Goal: Information Seeking & Learning: Learn about a topic

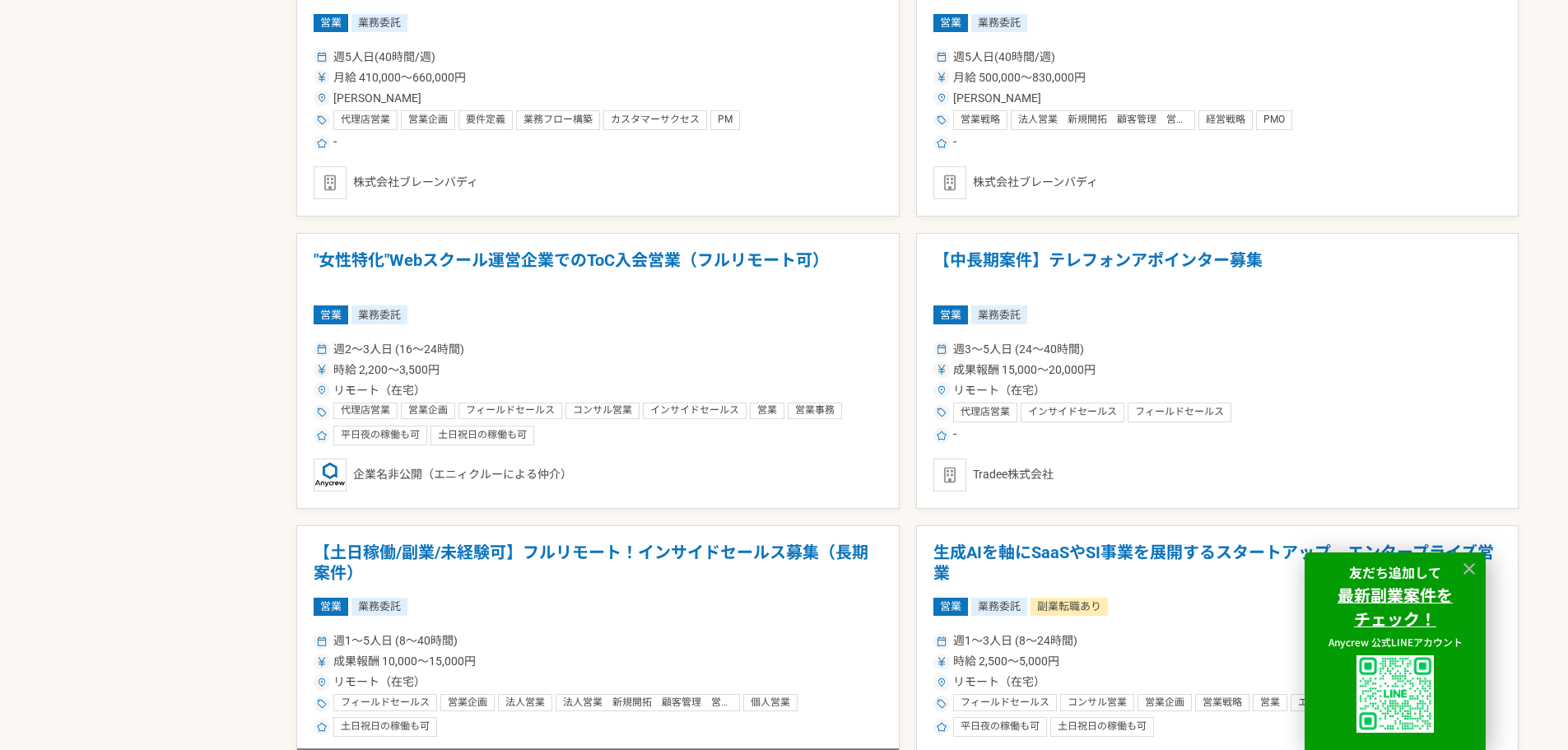
scroll to position [2552, 0]
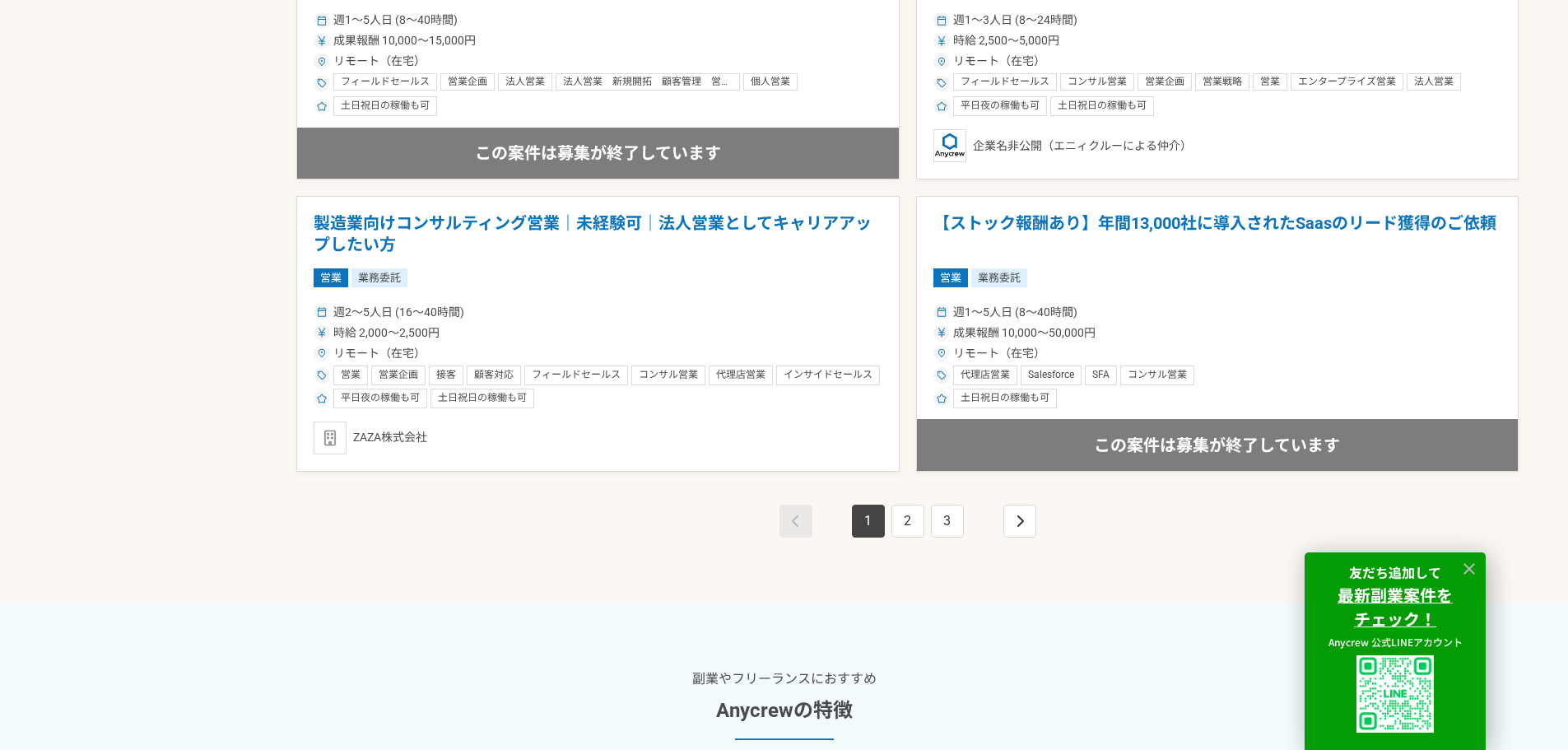
scroll to position [3210, 0]
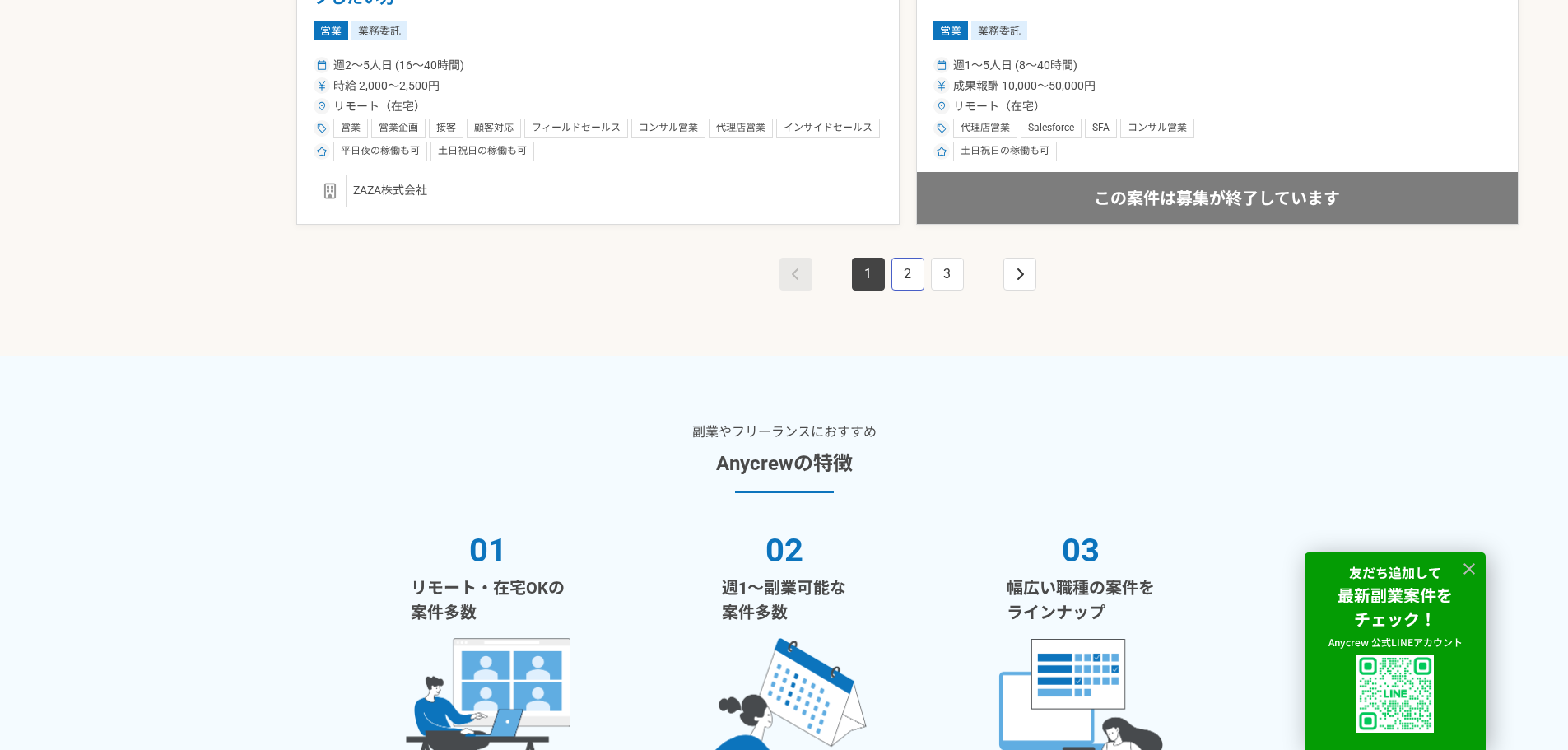
click at [895, 284] on link "2" at bounding box center [907, 273] width 33 height 33
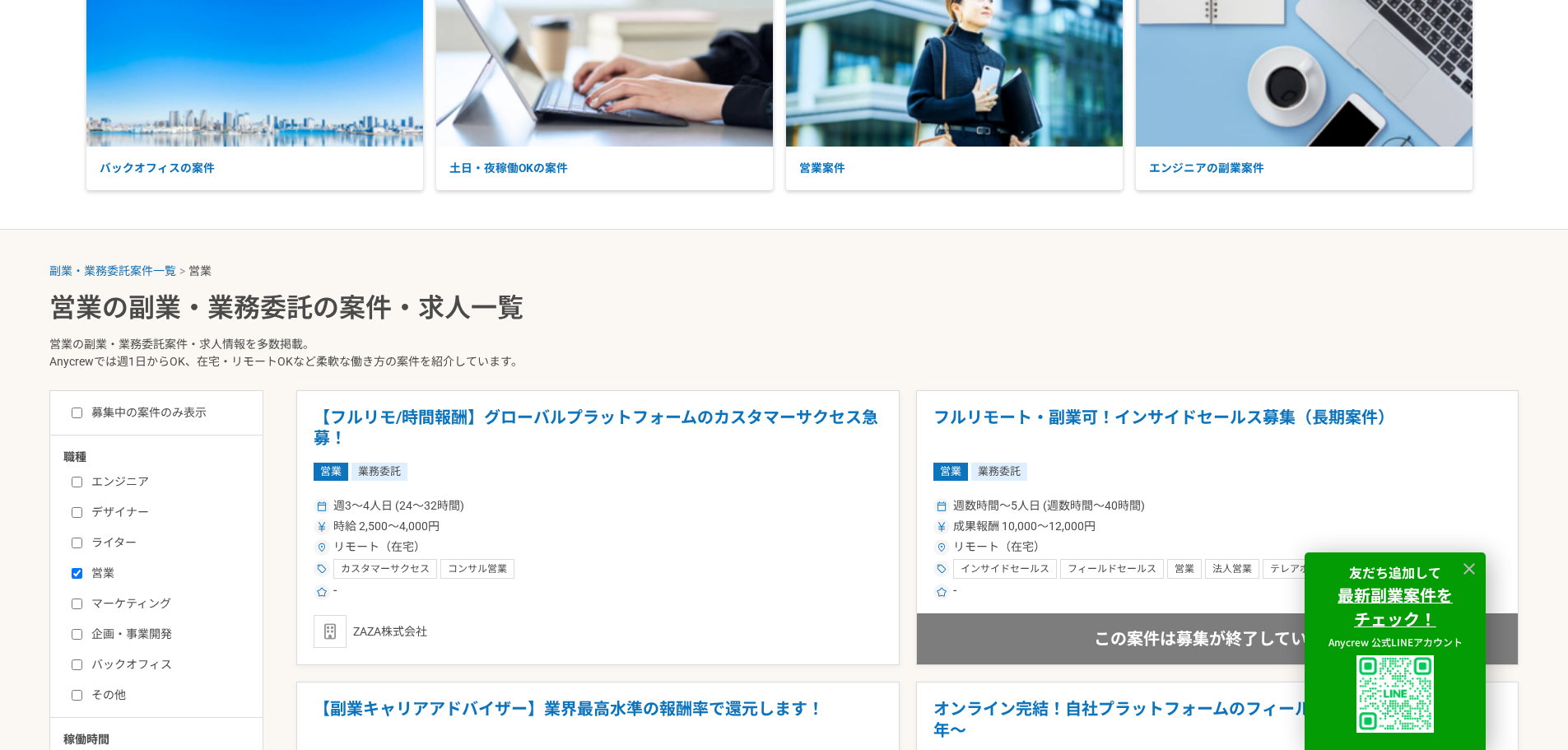
scroll to position [412, 0]
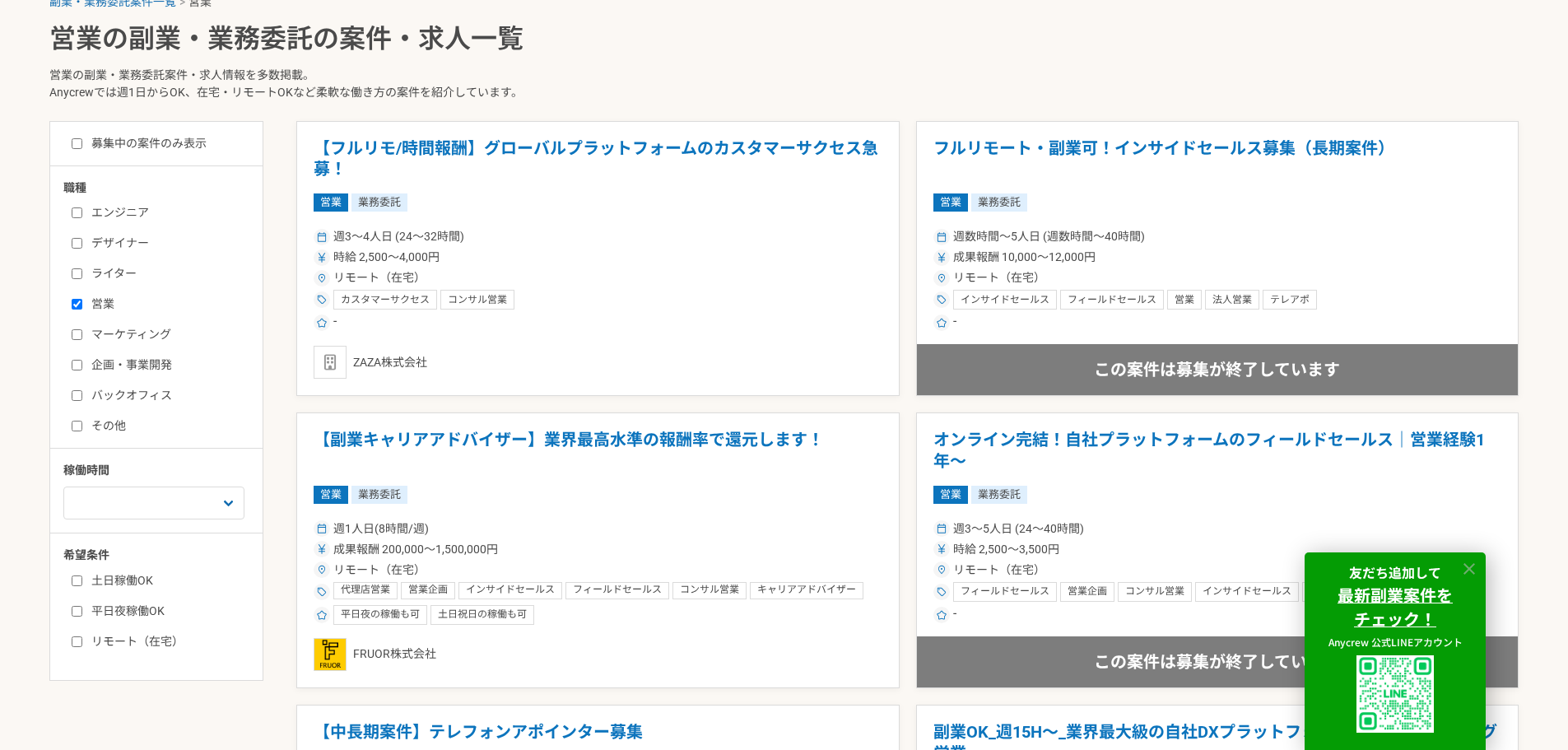
click at [1472, 568] on icon at bounding box center [1469, 568] width 19 height 19
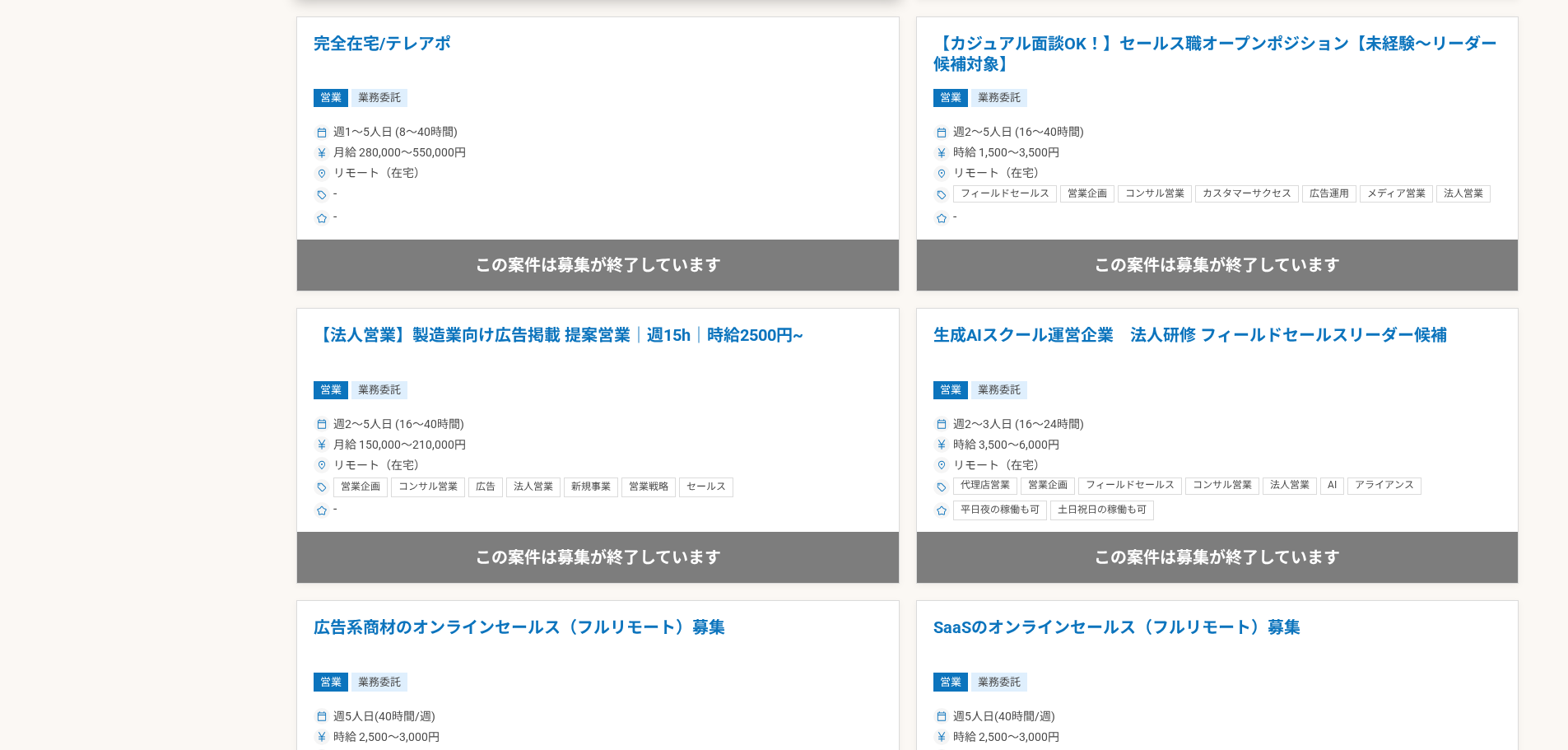
scroll to position [2387, 0]
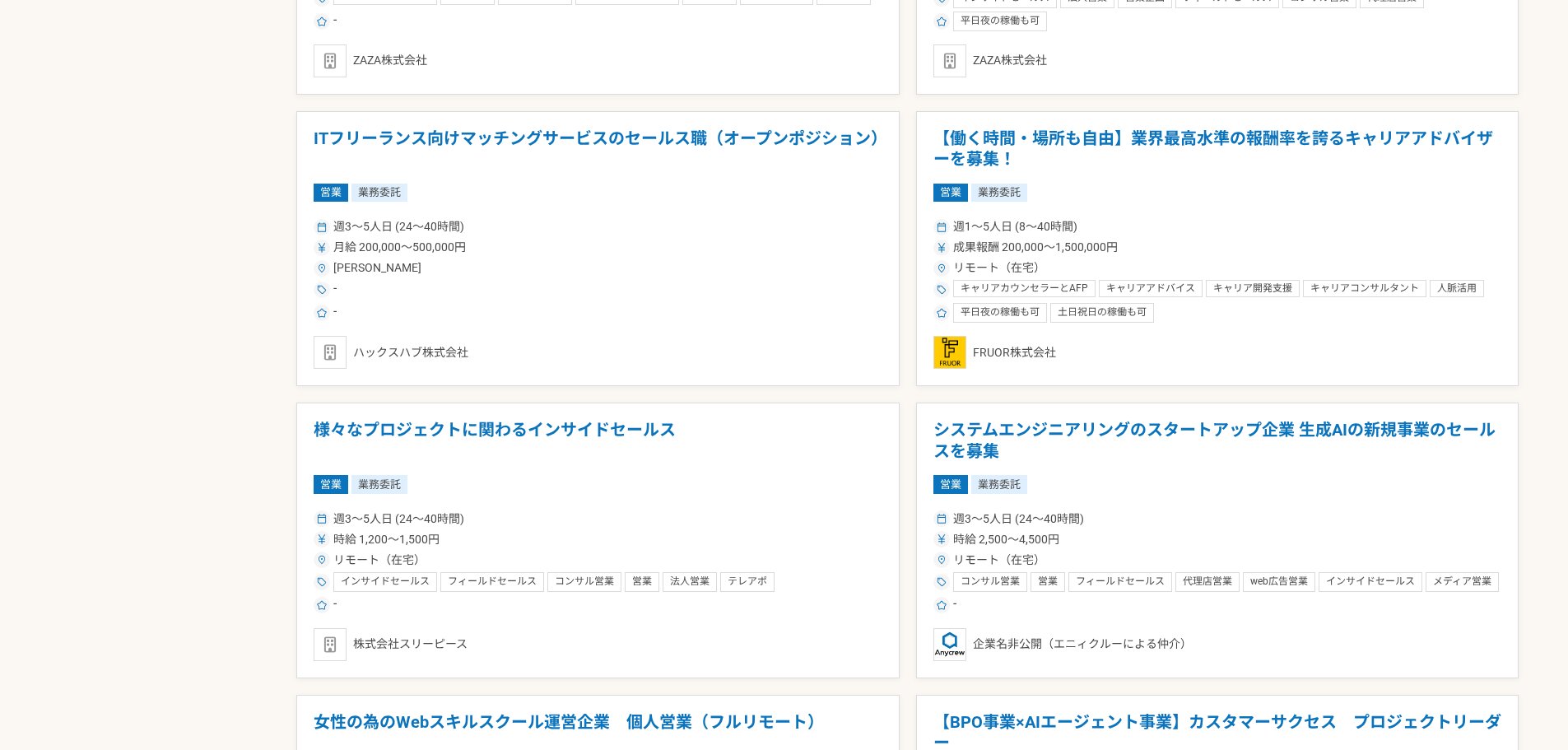
scroll to position [3739, 0]
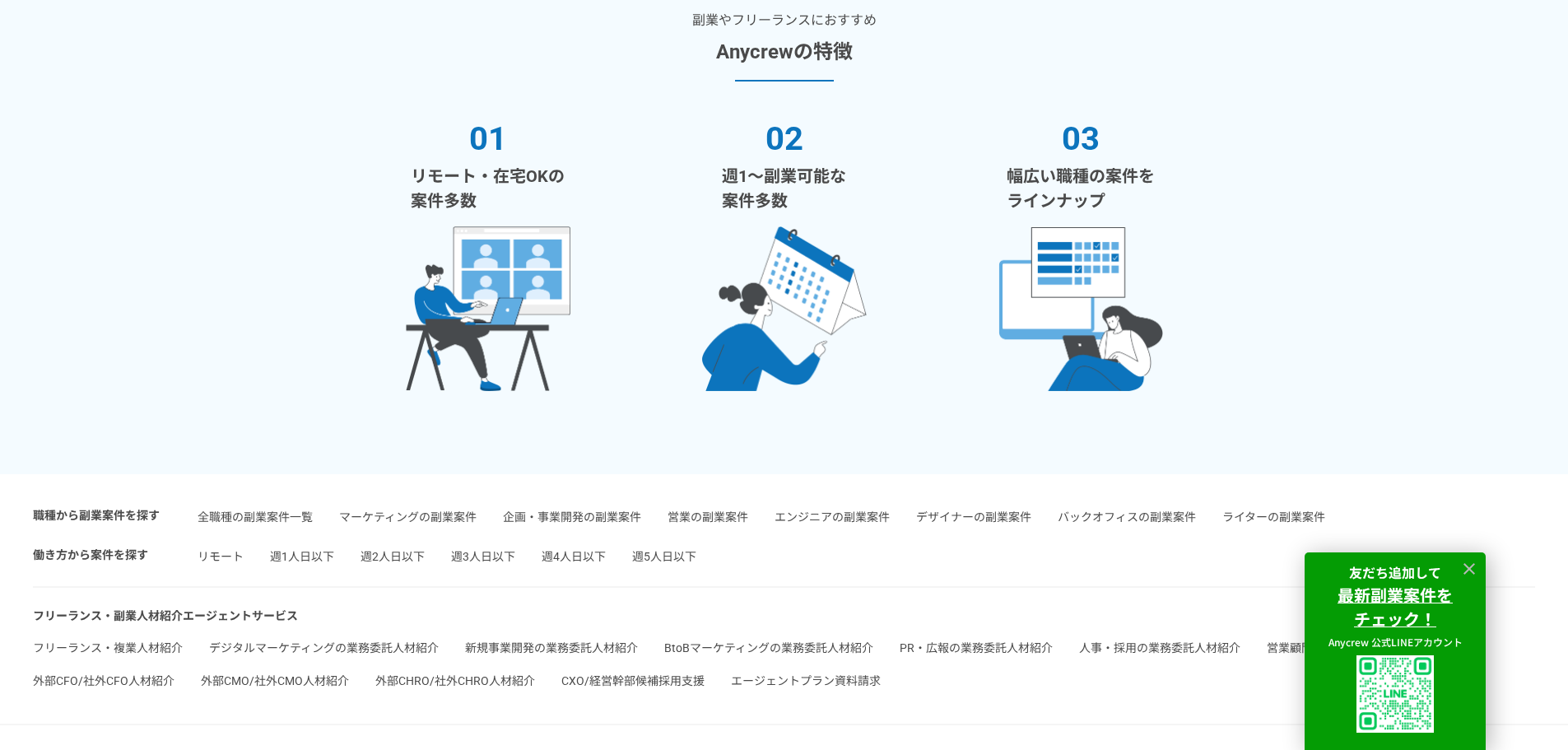
scroll to position [3210, 0]
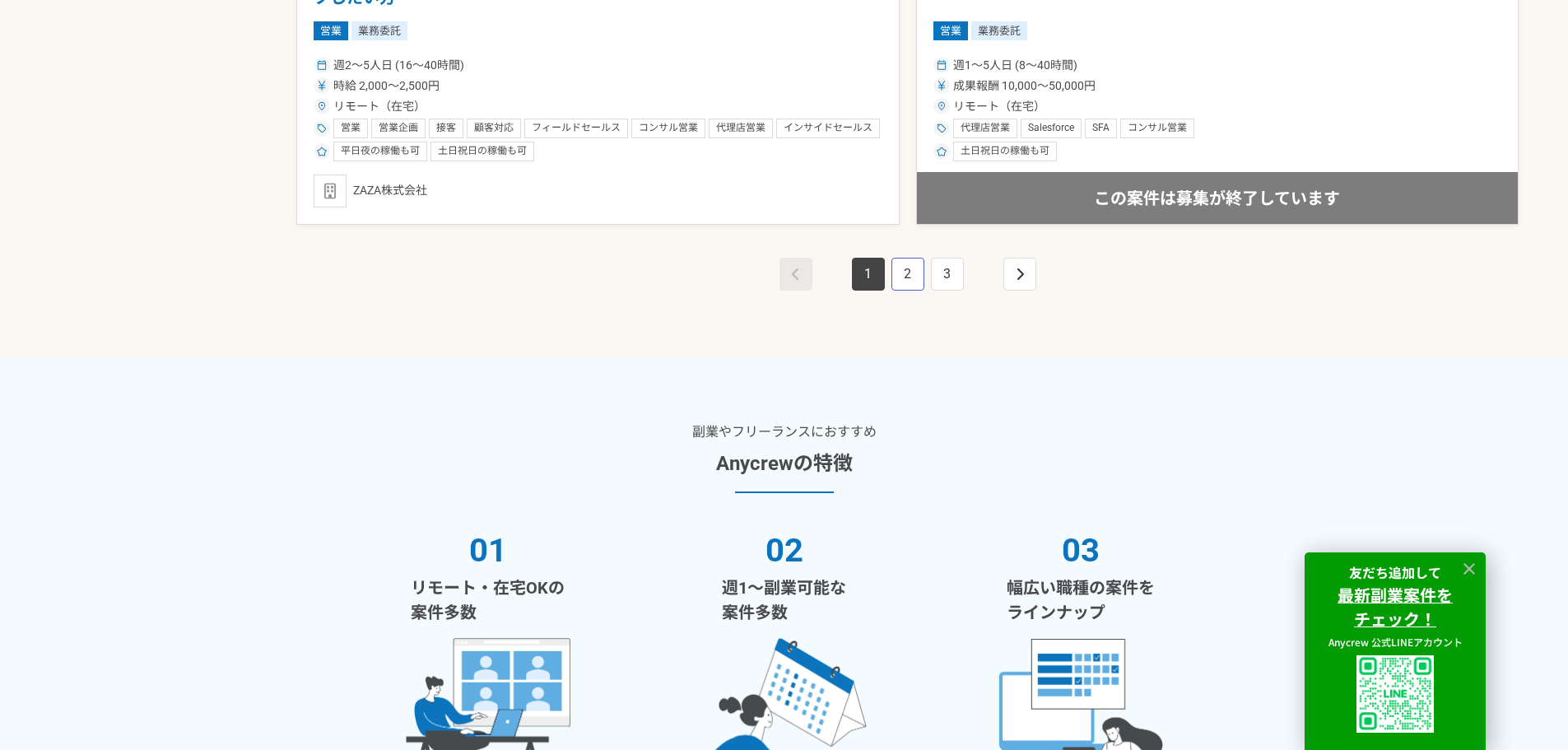
click at [909, 268] on link "2" at bounding box center [907, 273] width 33 height 33
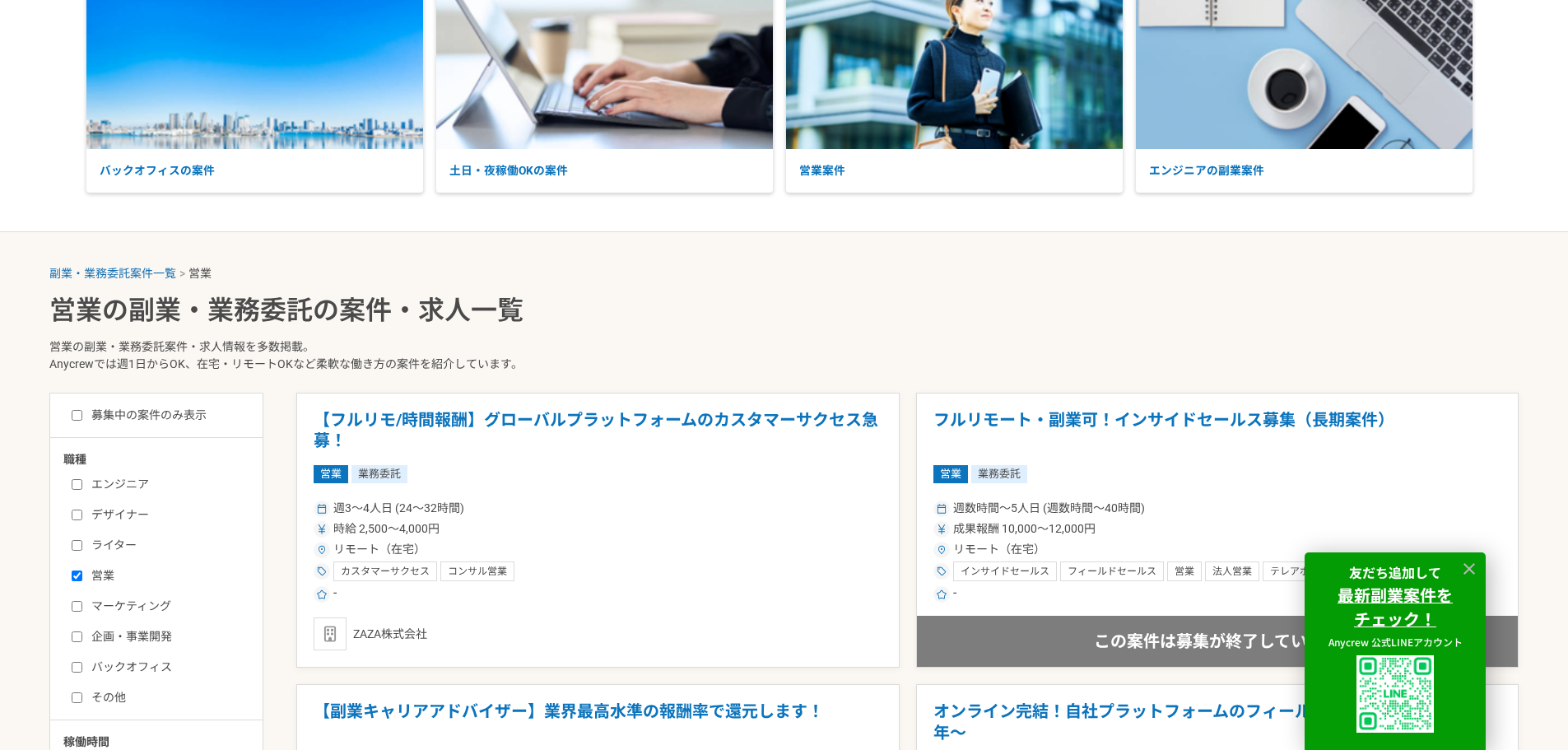
scroll to position [247, 0]
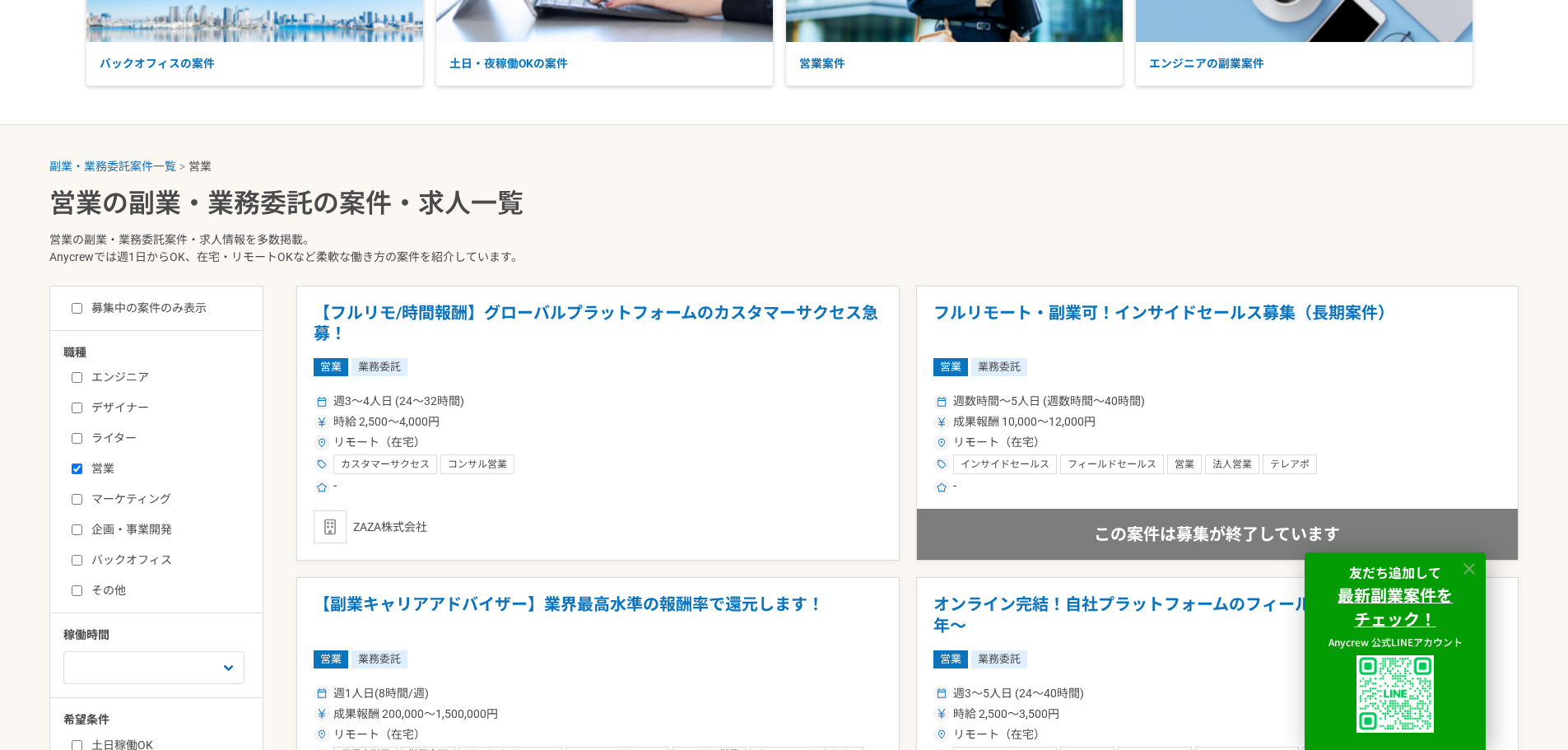
click at [1469, 566] on icon at bounding box center [1469, 568] width 19 height 19
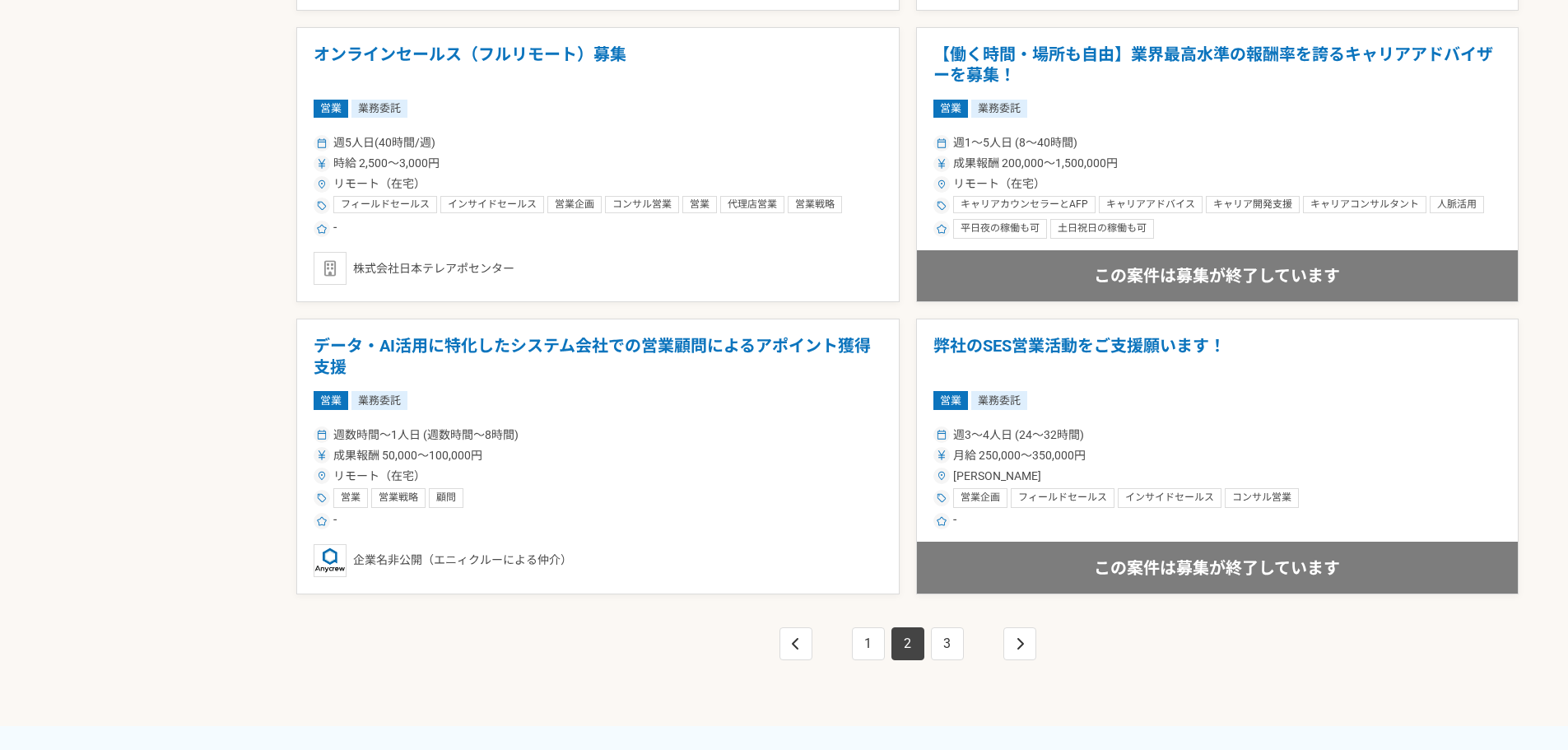
scroll to position [3046, 0]
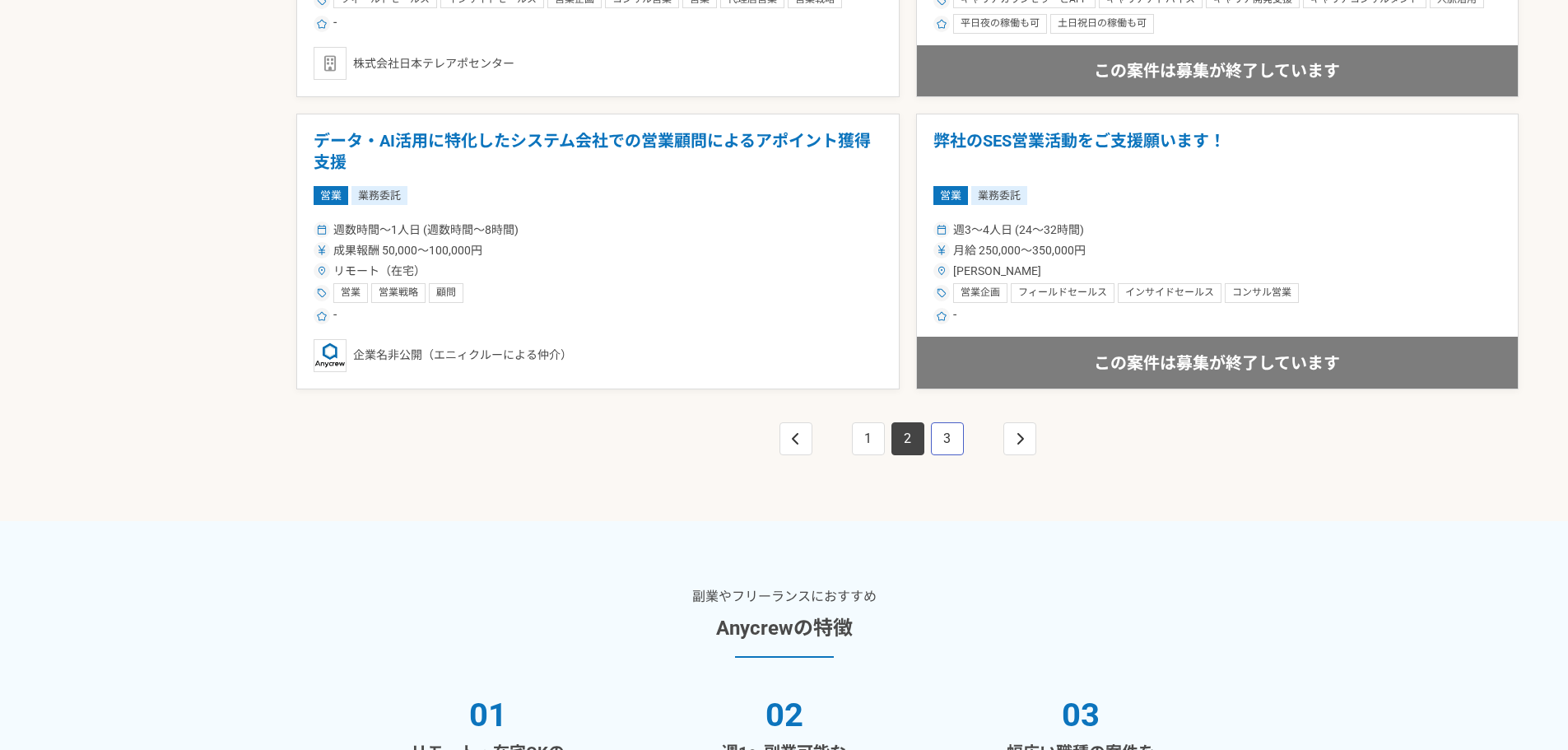
click at [935, 443] on link "3" at bounding box center [946, 438] width 33 height 33
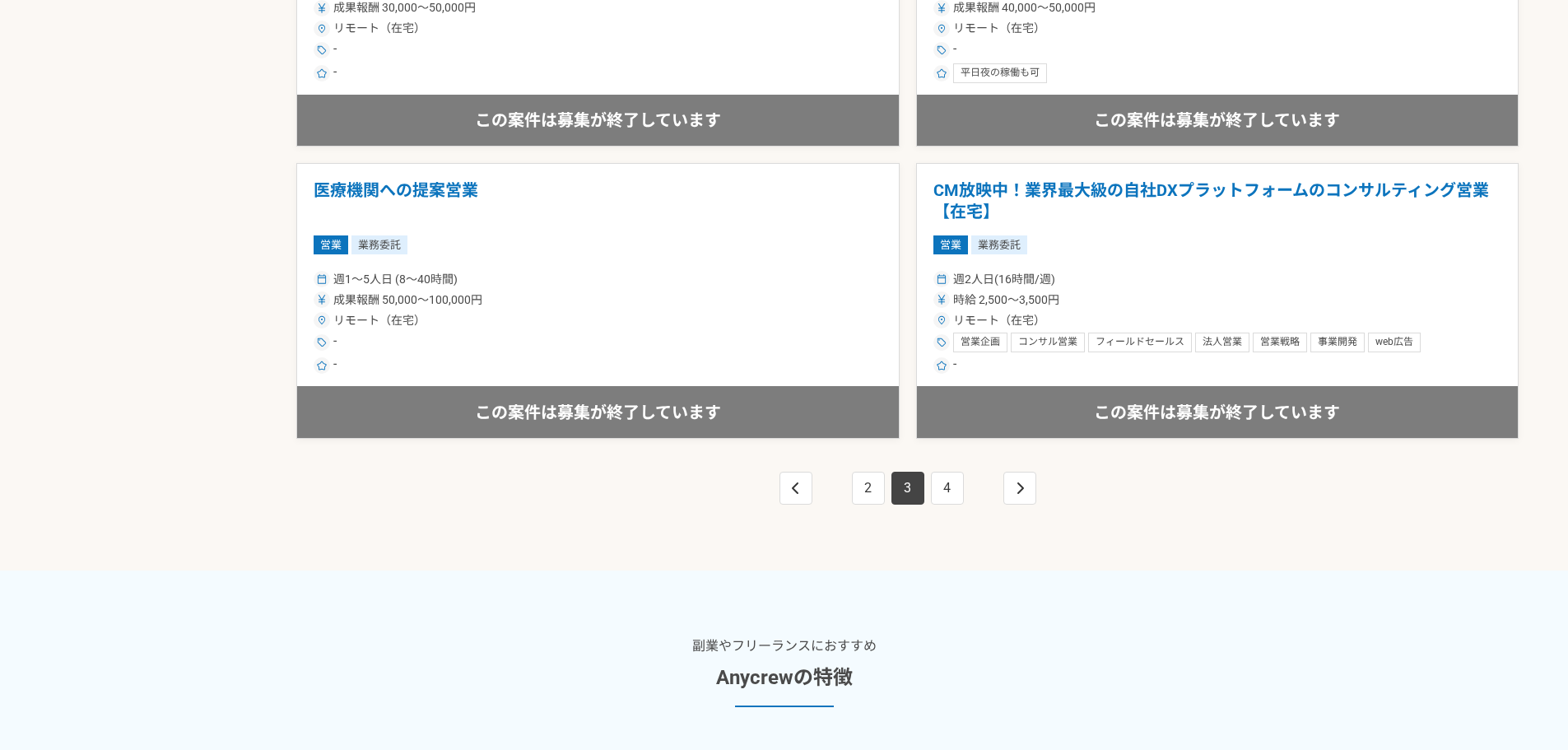
scroll to position [3128, 0]
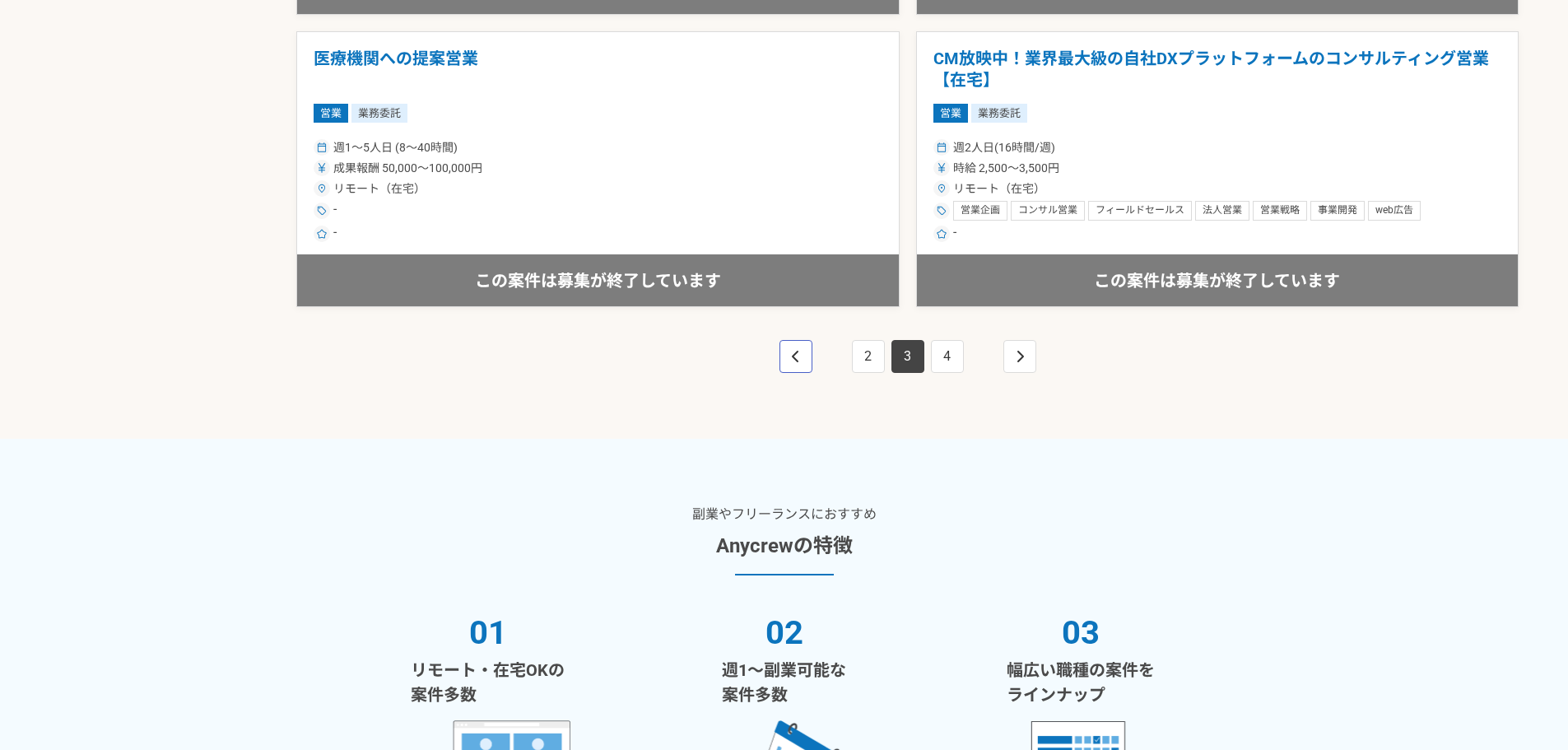
click at [796, 360] on icon "pagination" at bounding box center [794, 356] width 7 height 12
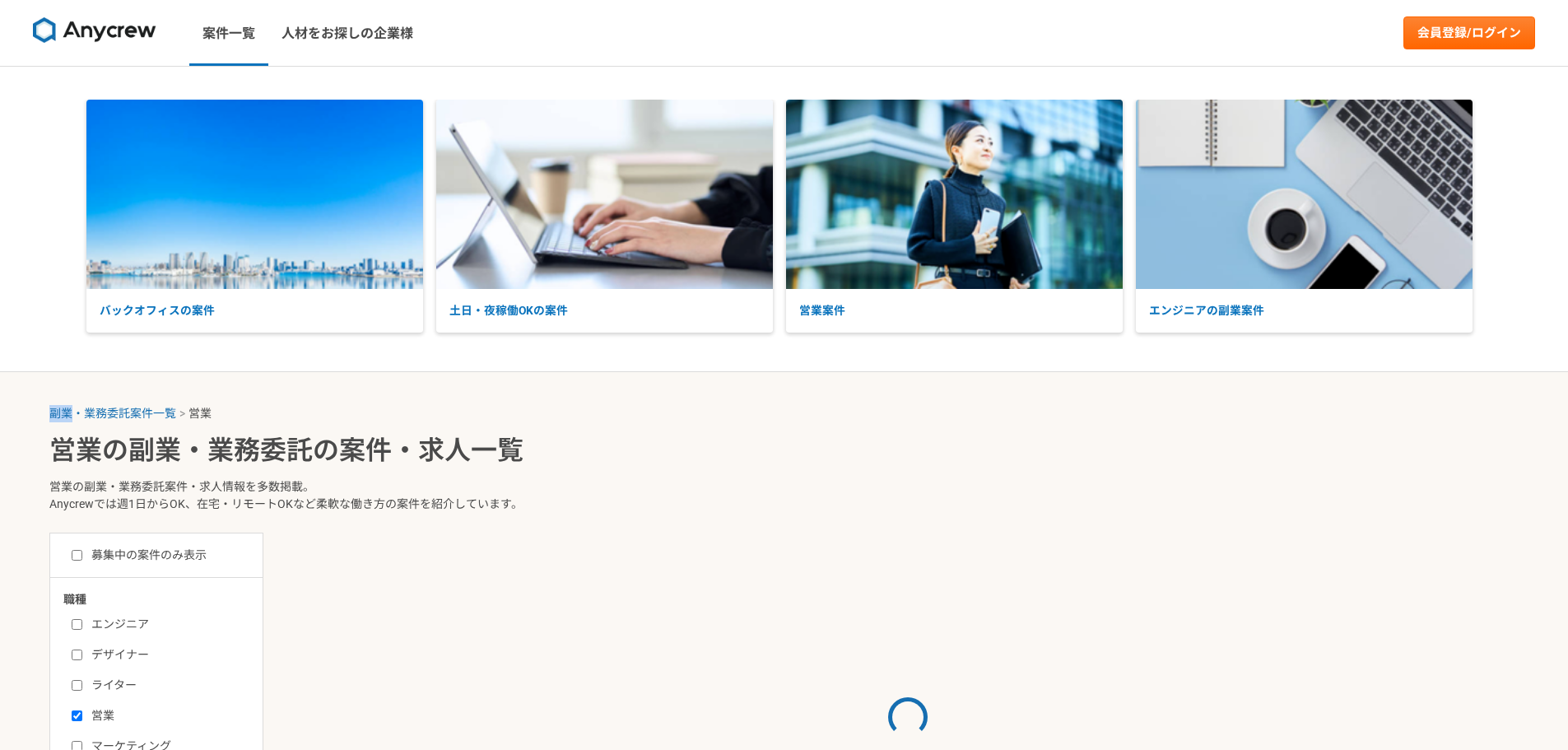
click at [796, 360] on div "バックオフィスの案件 土日・夜稼働OKの案件 営業案件 エンジニアの副業案件" at bounding box center [784, 219] width 1568 height 305
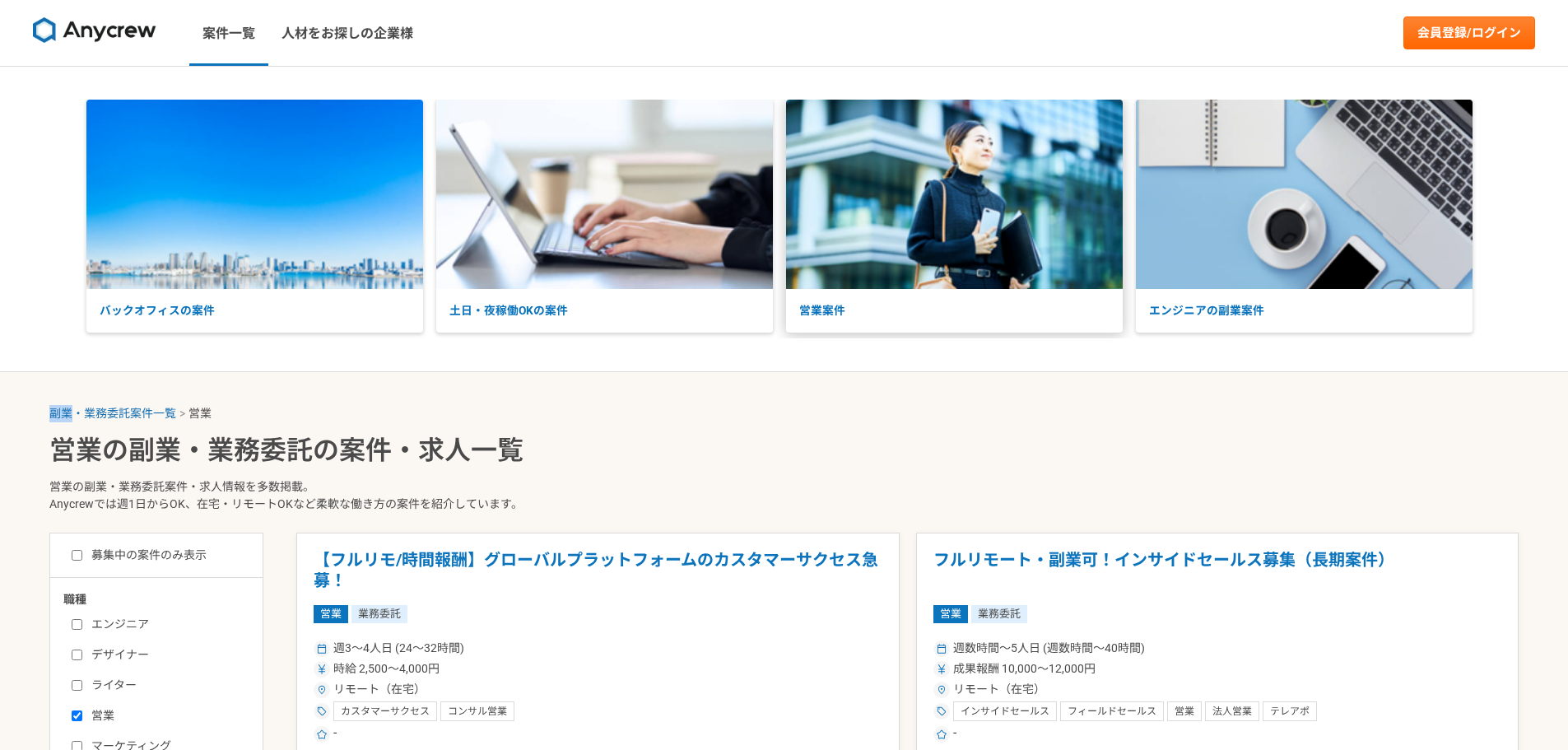
click at [830, 312] on p "営業案件" at bounding box center [954, 311] width 336 height 43
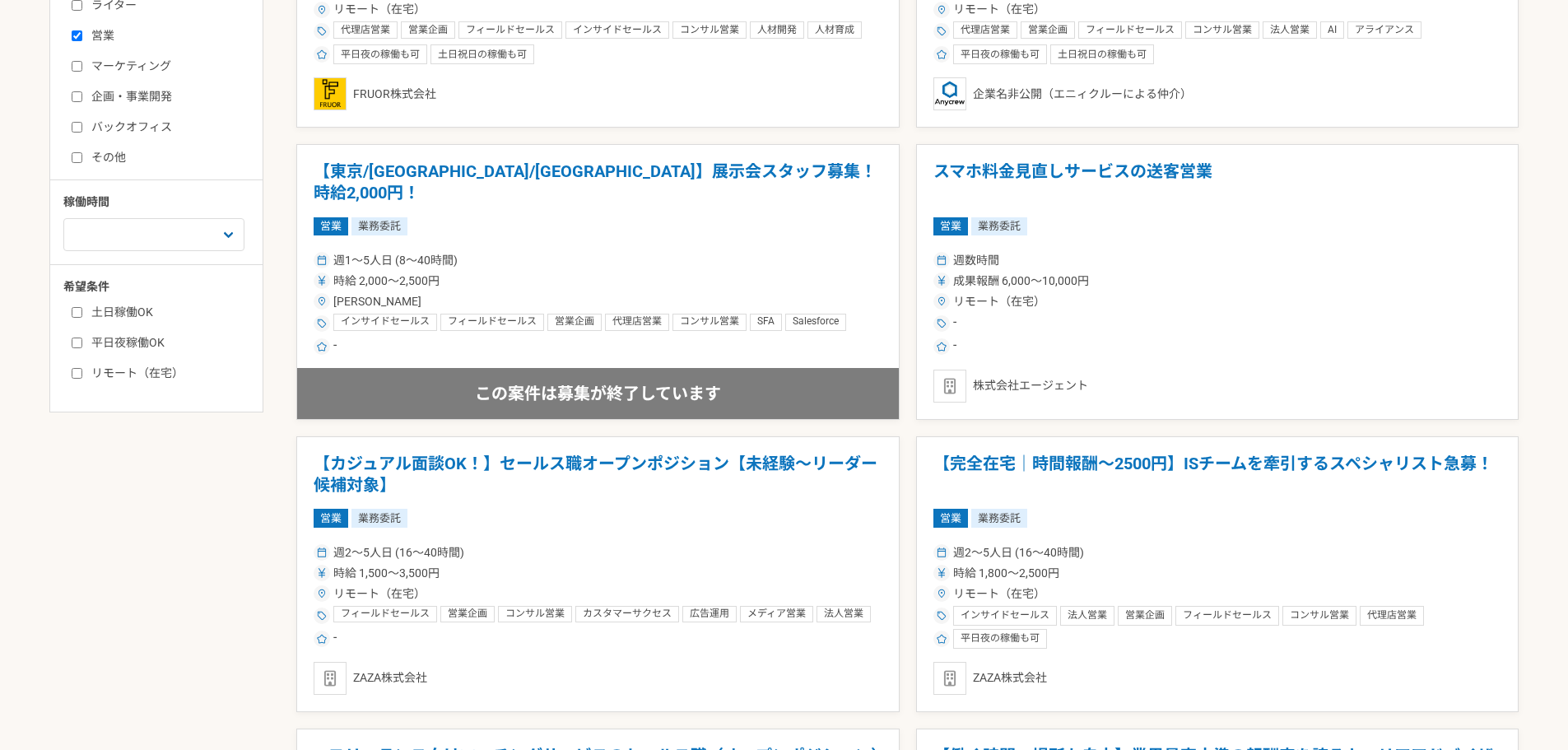
scroll to position [741, 0]
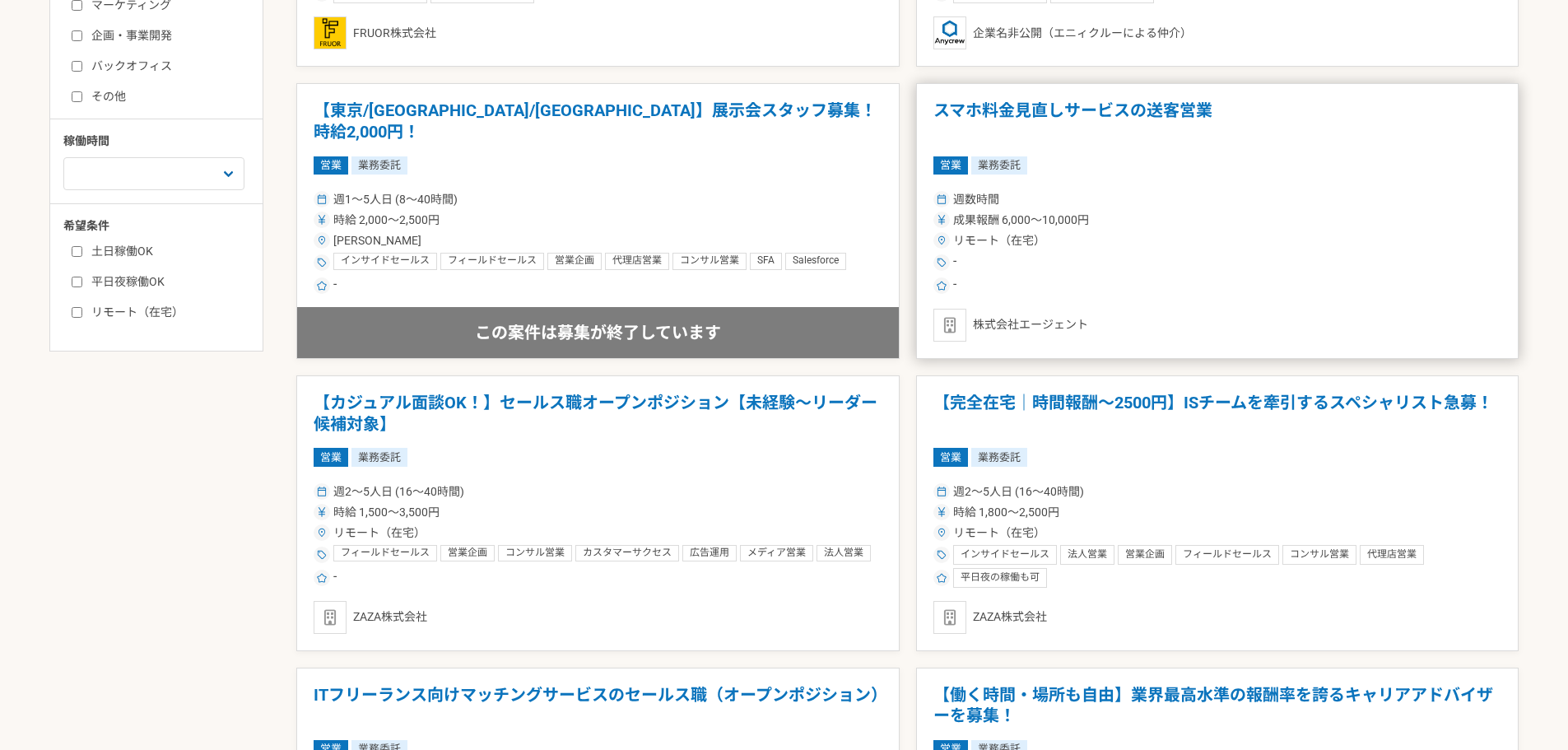
click at [1097, 111] on h1 "スマホ料金見直しサービスの送客営業" at bounding box center [1218, 121] width 568 height 42
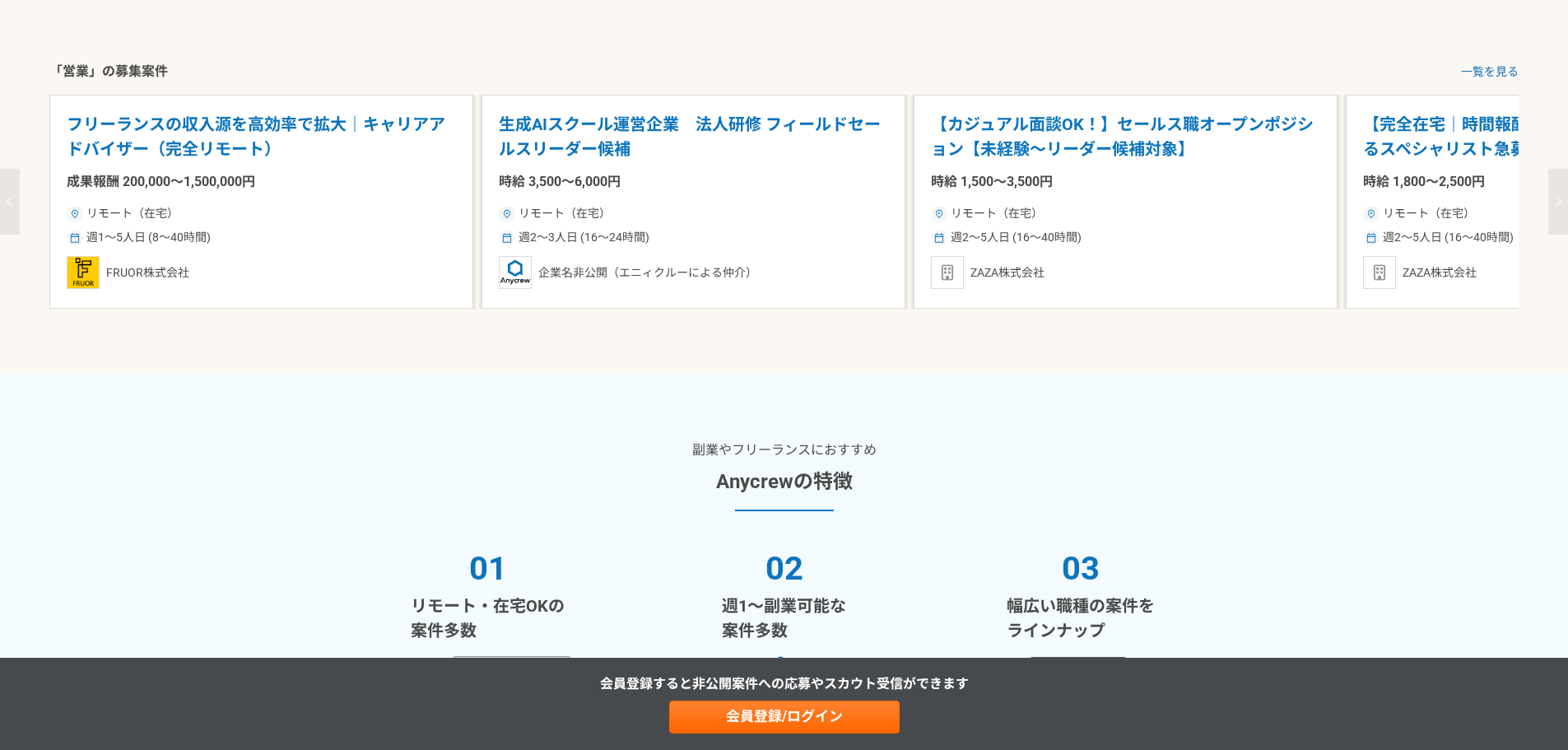
scroll to position [1811, 0]
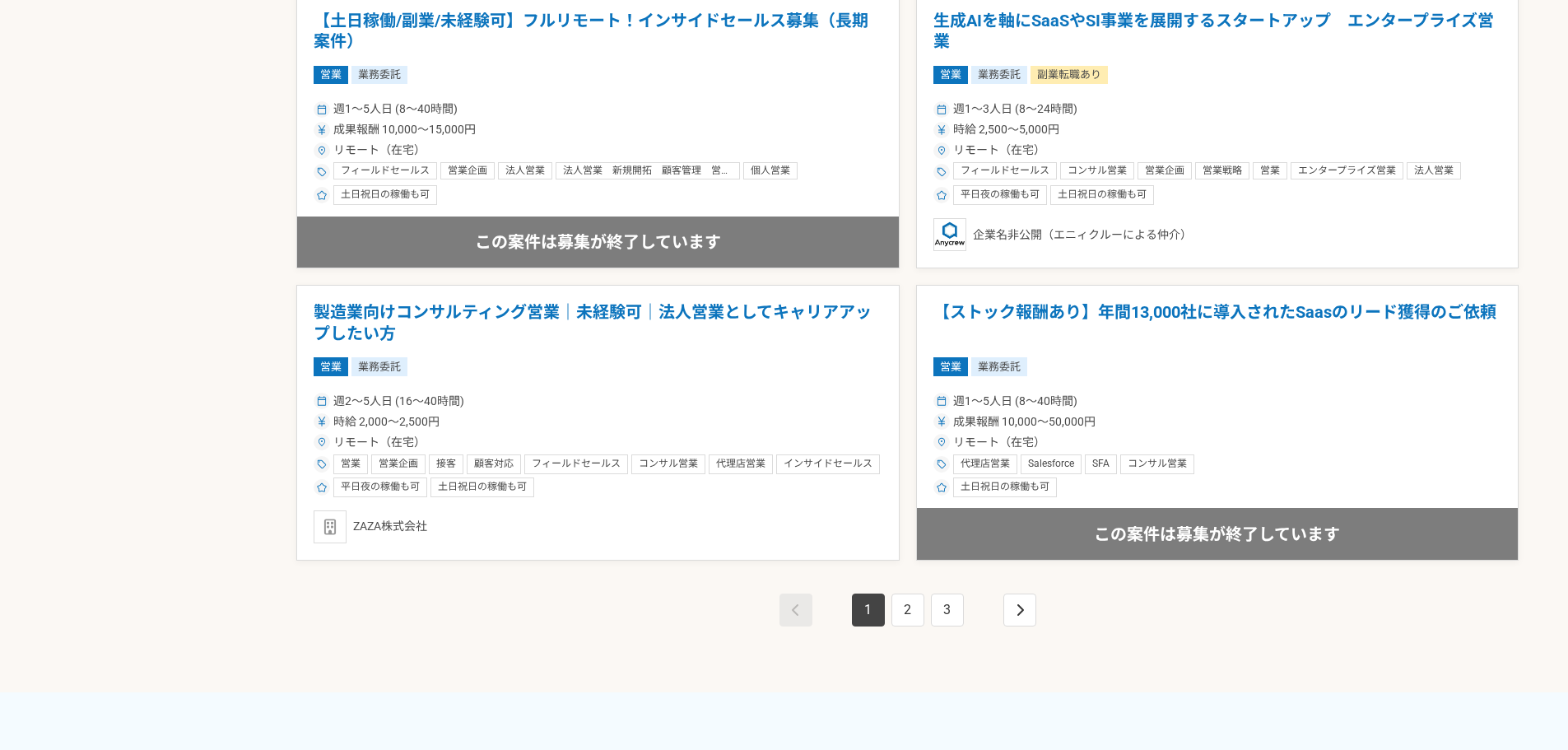
scroll to position [2882, 0]
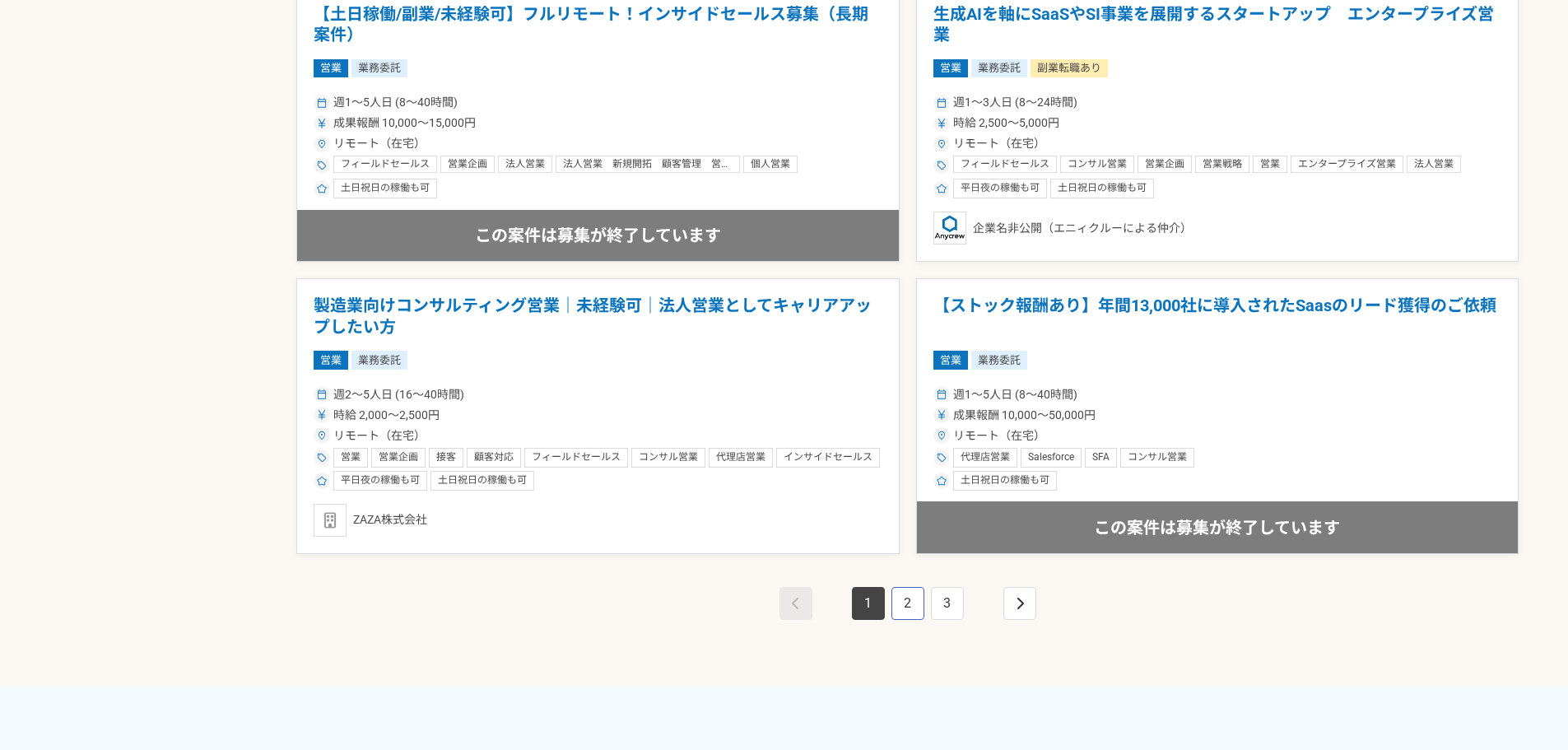
click at [911, 608] on link "2" at bounding box center [907, 603] width 33 height 33
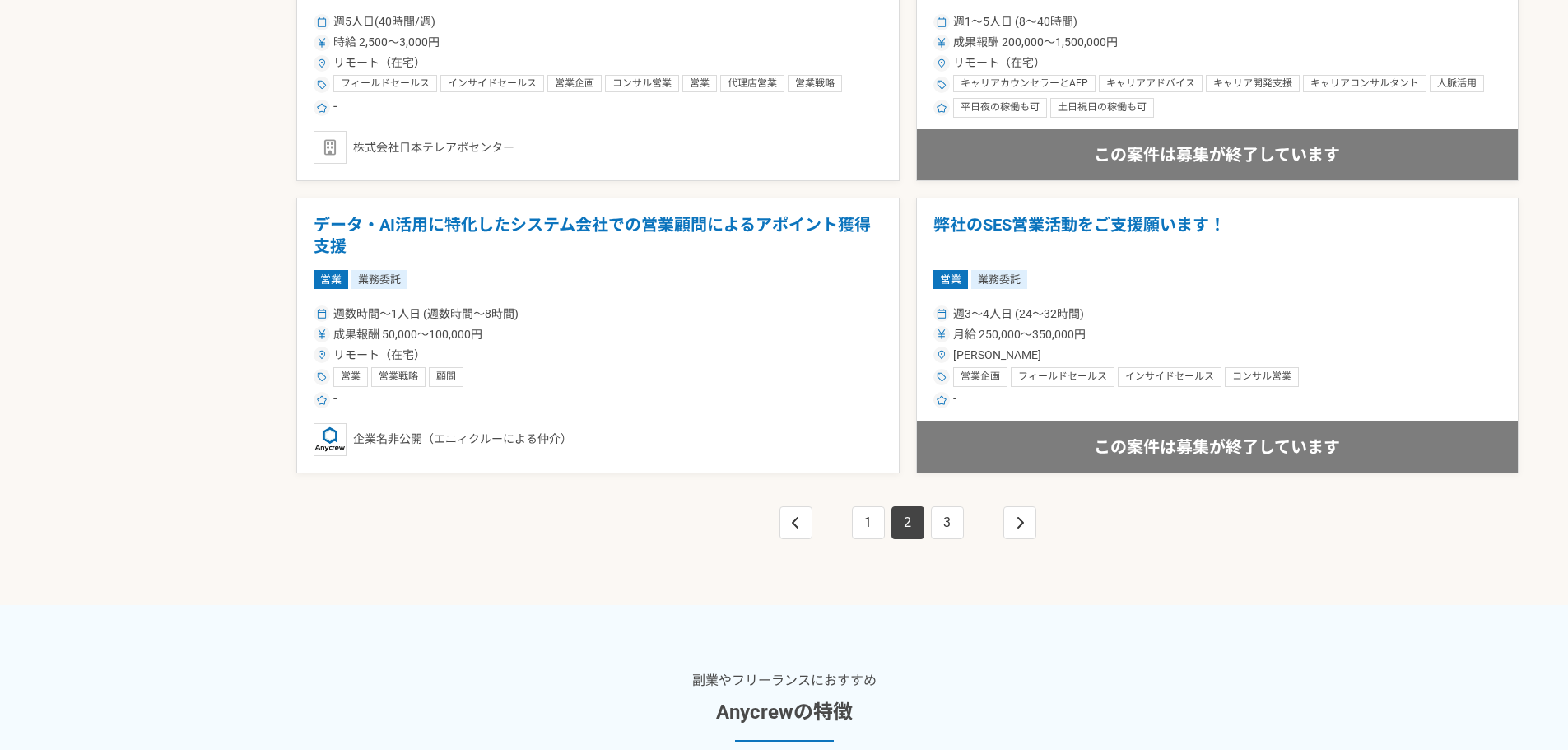
scroll to position [2963, 0]
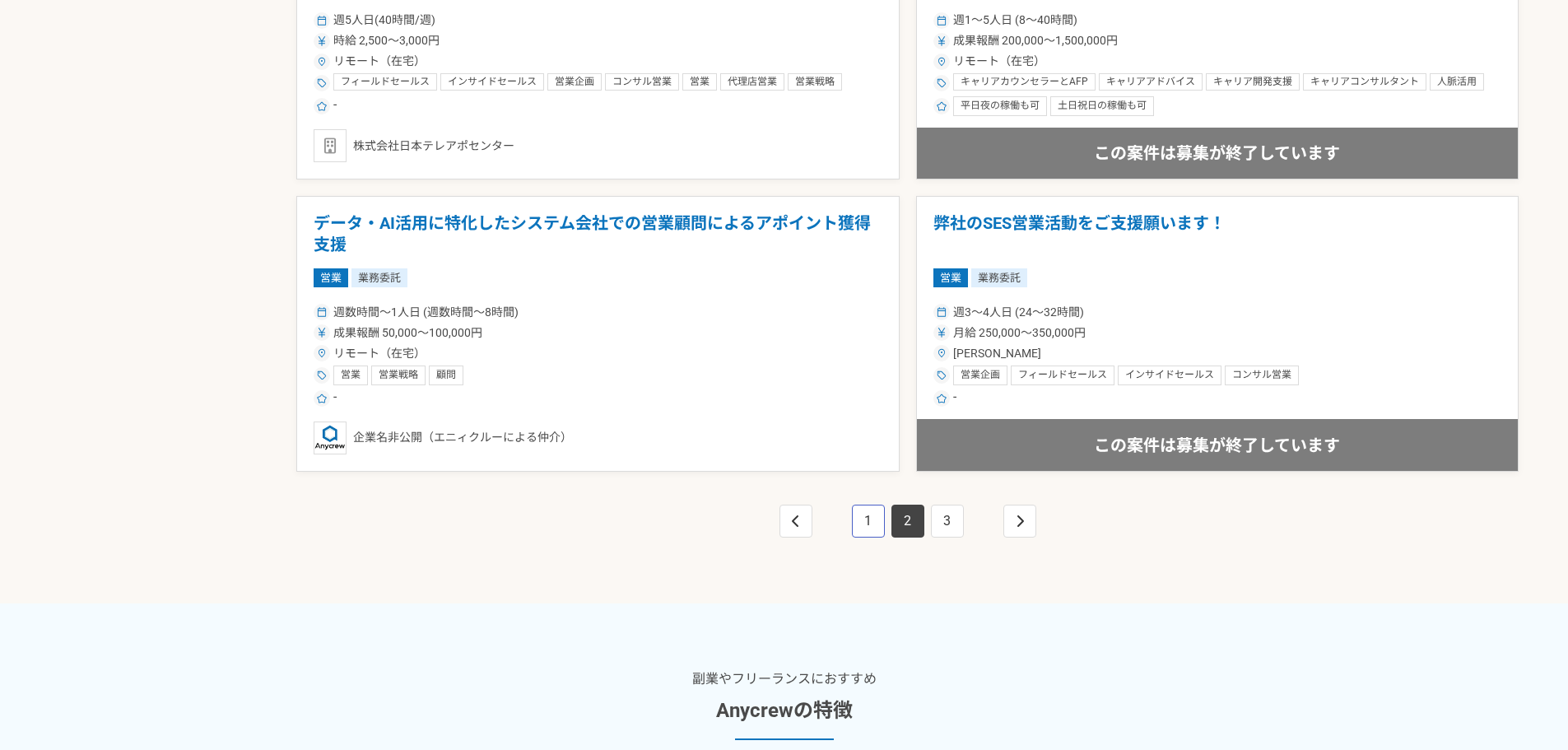
click at [866, 529] on link "1" at bounding box center [867, 520] width 33 height 33
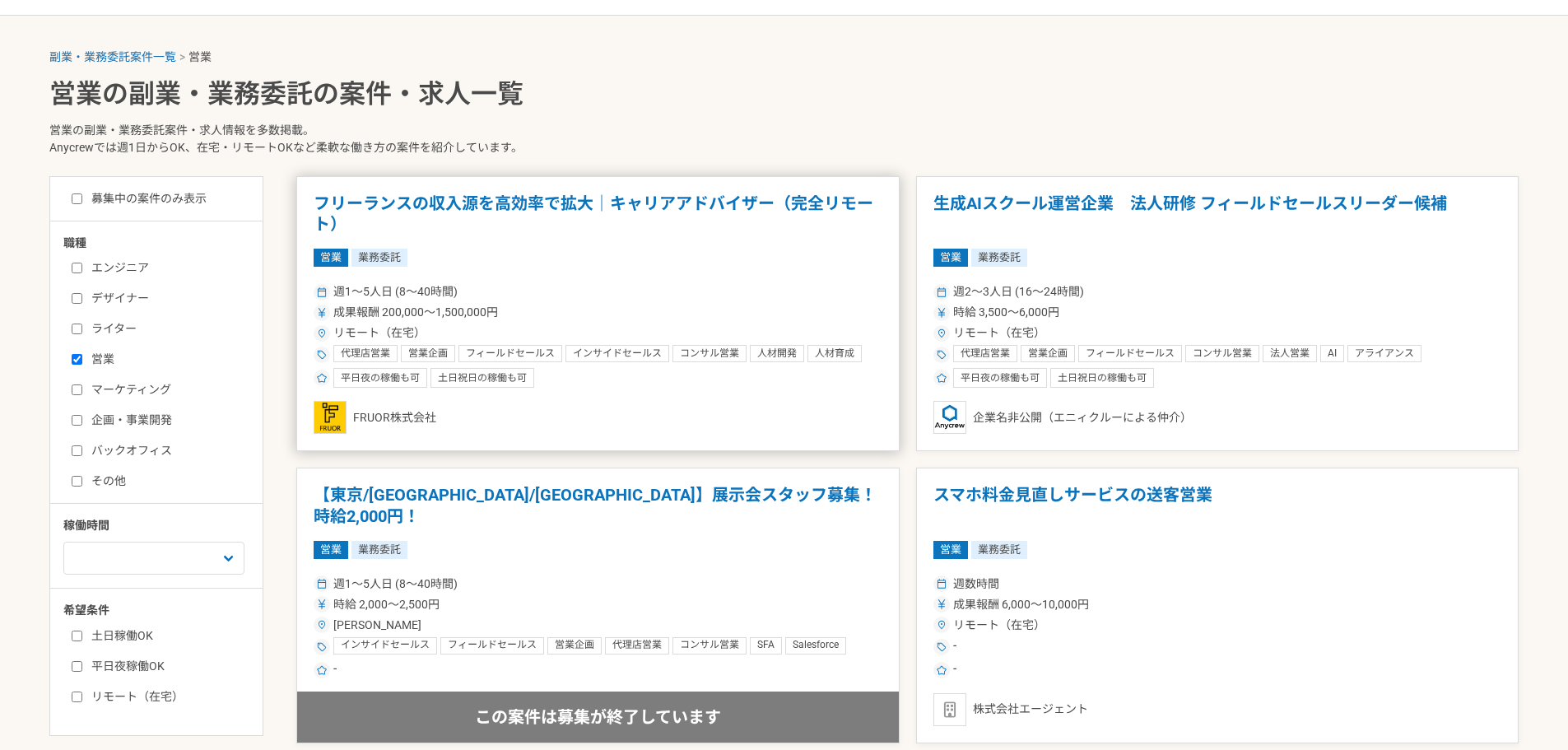
scroll to position [412, 0]
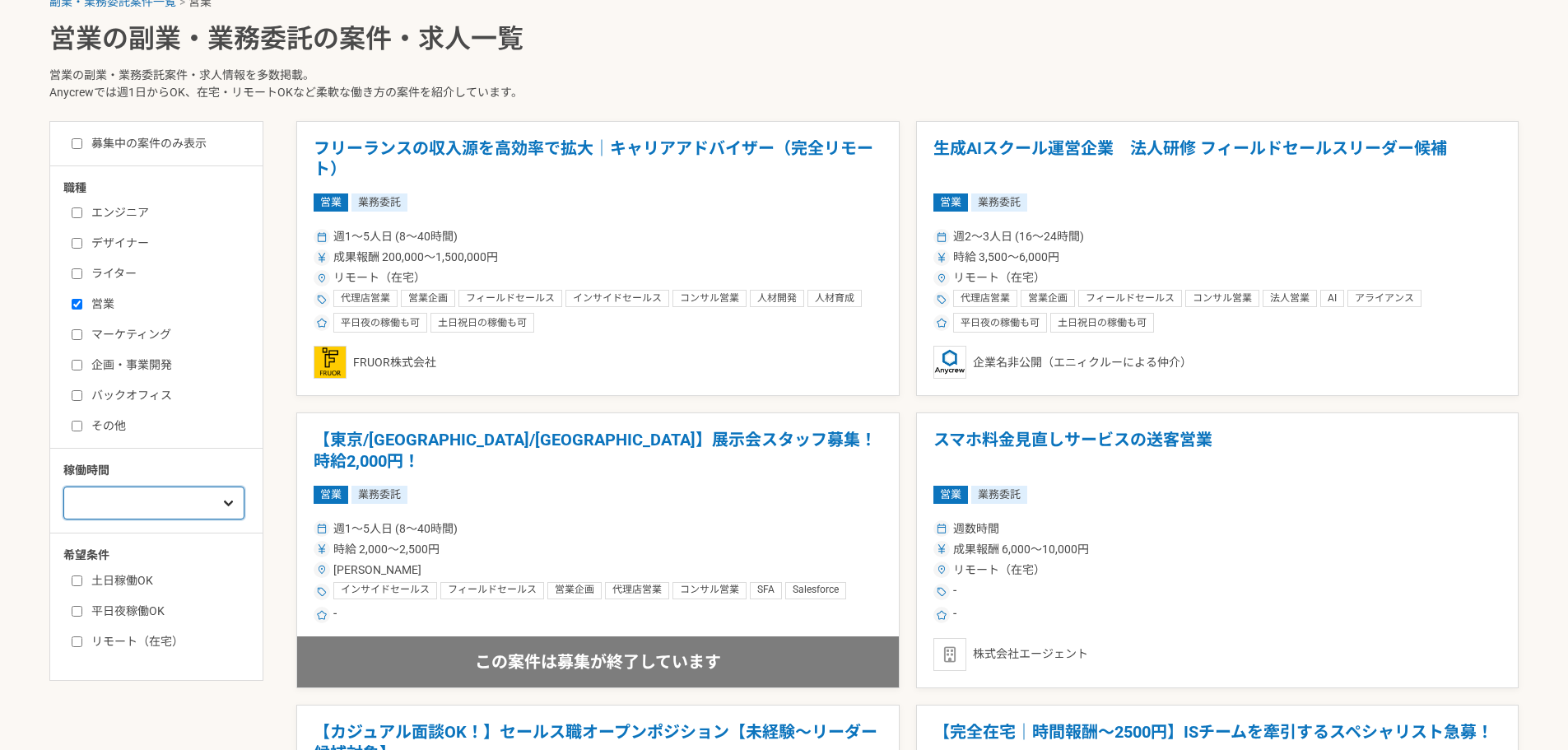
click at [216, 493] on select "週1人日（8時間）以下 週2人日（16時間）以下 週3人日（24時間）以下 週4人日（32時間）以下 週5人日（40時間）以下" at bounding box center [154, 502] width 182 height 33
click at [698, 61] on p "営業の副業・業務委託案件・求人情報を多数掲載。 Anycrewでは週1日からOK、在宅・リモートOKなど柔軟な働き方の案件を紹介しています。" at bounding box center [784, 87] width 1469 height 67
